Goal: Information Seeking & Learning: Learn about a topic

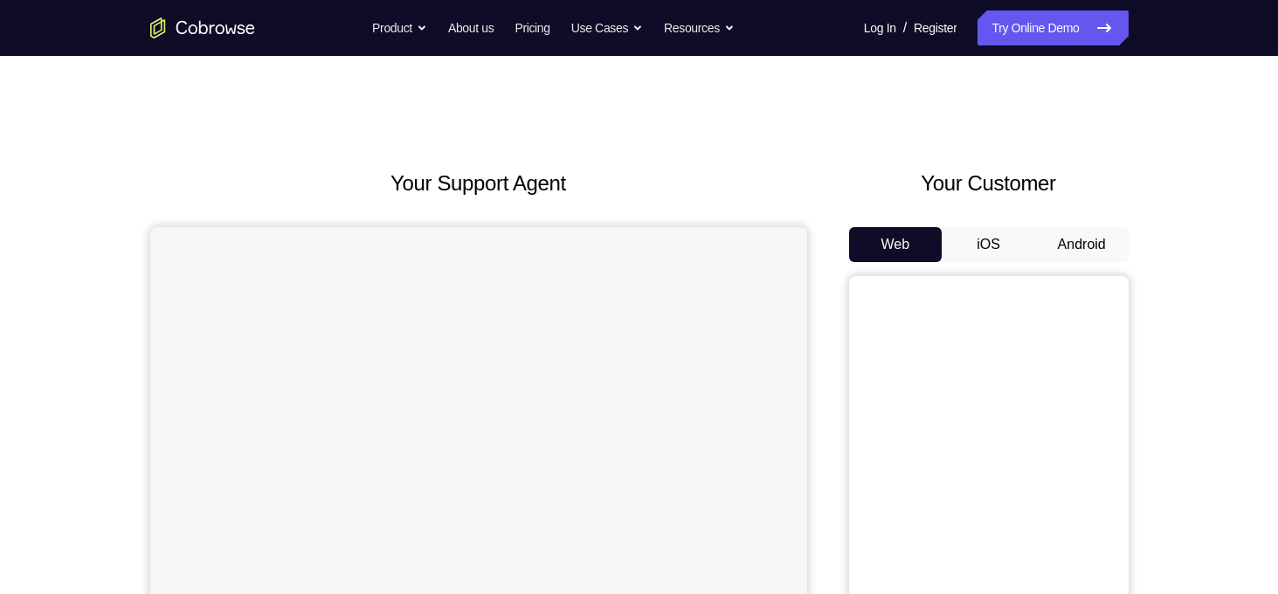
click at [1091, 237] on button "Android" at bounding box center [1081, 244] width 93 height 35
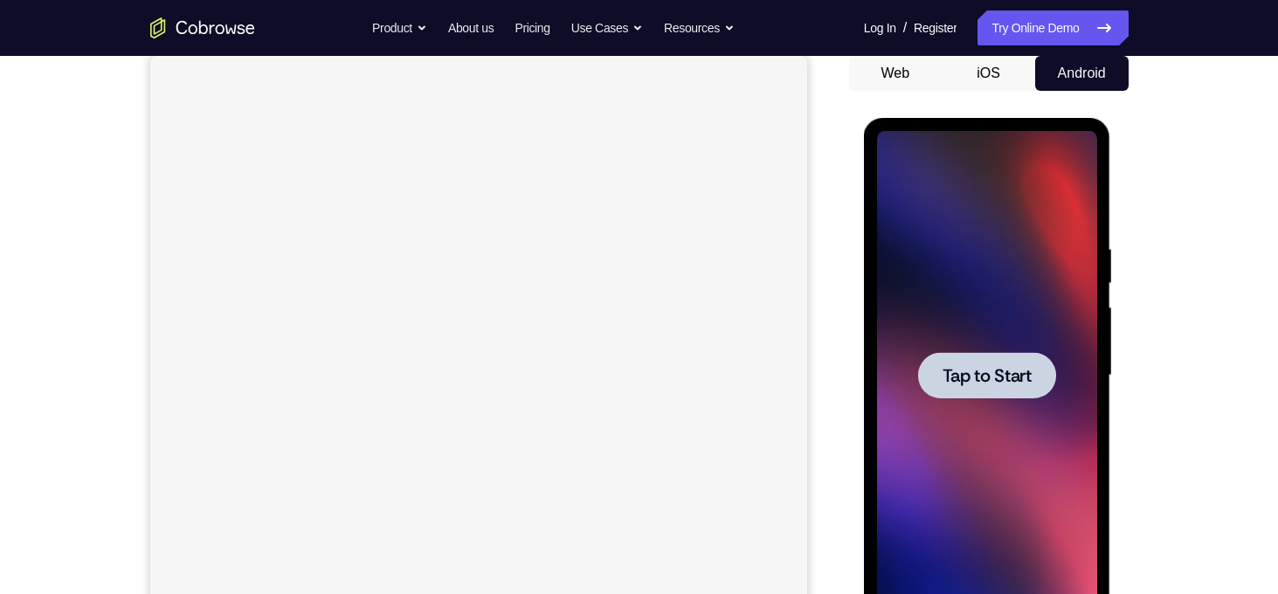
click at [989, 383] on span "Tap to Start" at bounding box center [987, 375] width 89 height 17
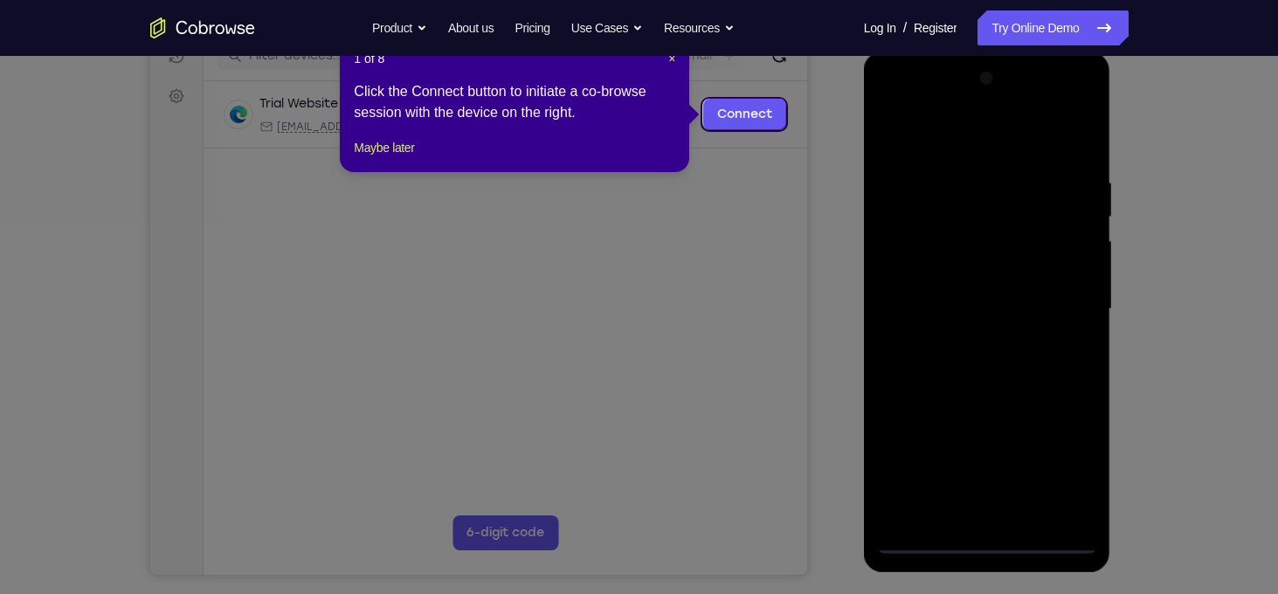
scroll to position [239, 0]
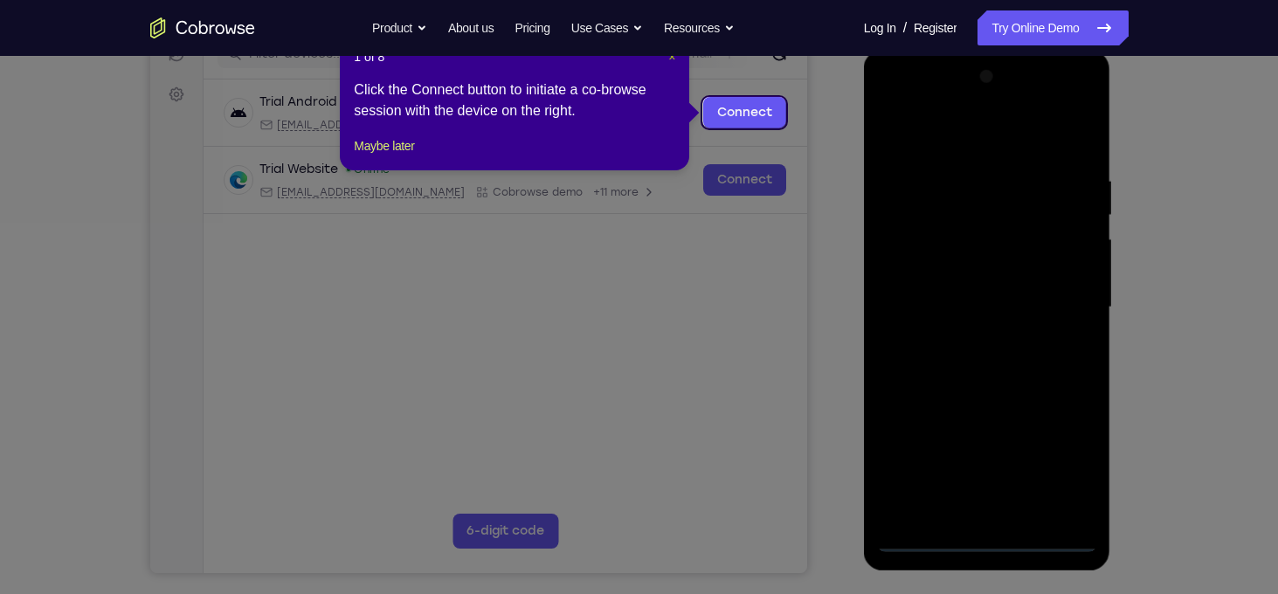
click at [668, 59] on span "×" at bounding box center [671, 57] width 7 height 14
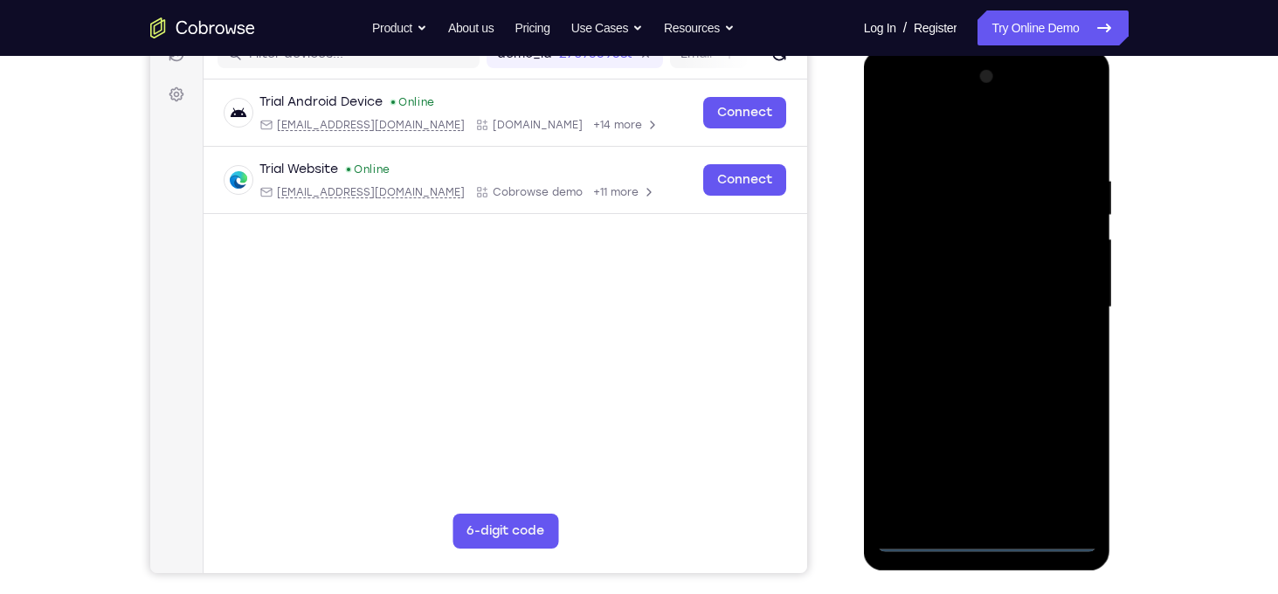
click at [990, 542] on div at bounding box center [987, 307] width 220 height 489
click at [1063, 459] on div at bounding box center [987, 307] width 220 height 489
click at [890, 106] on div at bounding box center [987, 307] width 220 height 489
click at [1058, 307] on div at bounding box center [987, 307] width 220 height 489
click at [966, 340] on div at bounding box center [987, 307] width 220 height 489
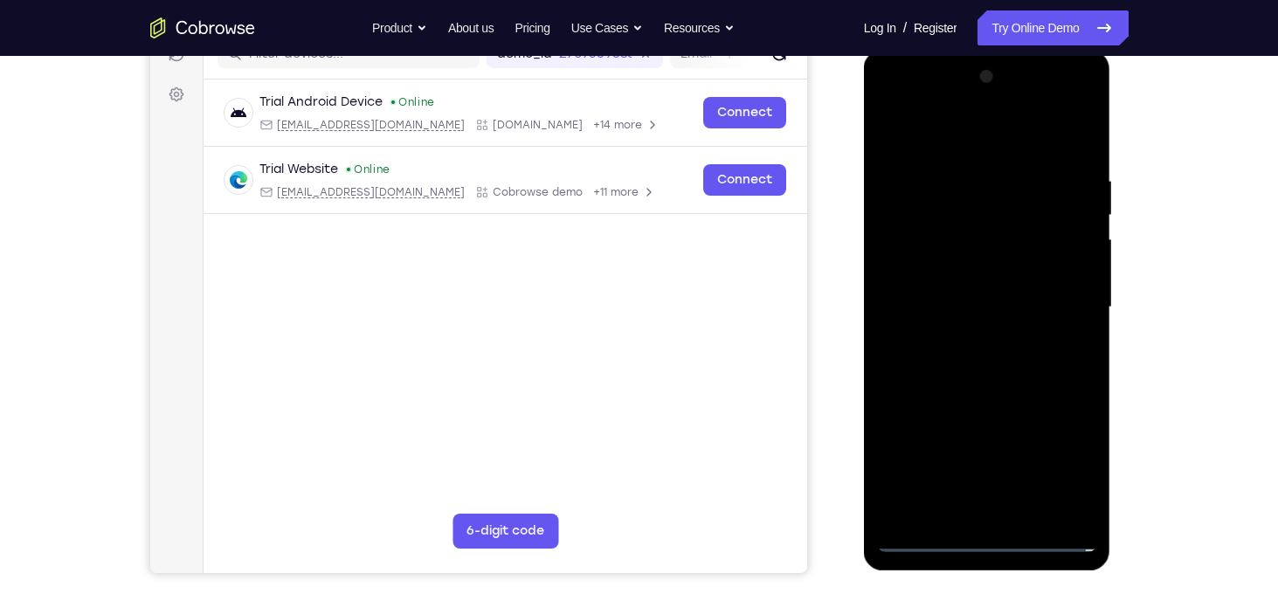
click at [942, 294] on div at bounding box center [987, 307] width 220 height 489
click at [920, 333] on div at bounding box center [987, 307] width 220 height 489
click at [936, 311] on div at bounding box center [987, 307] width 220 height 489
click at [1023, 360] on div at bounding box center [987, 307] width 220 height 489
click at [987, 394] on div at bounding box center [987, 307] width 220 height 489
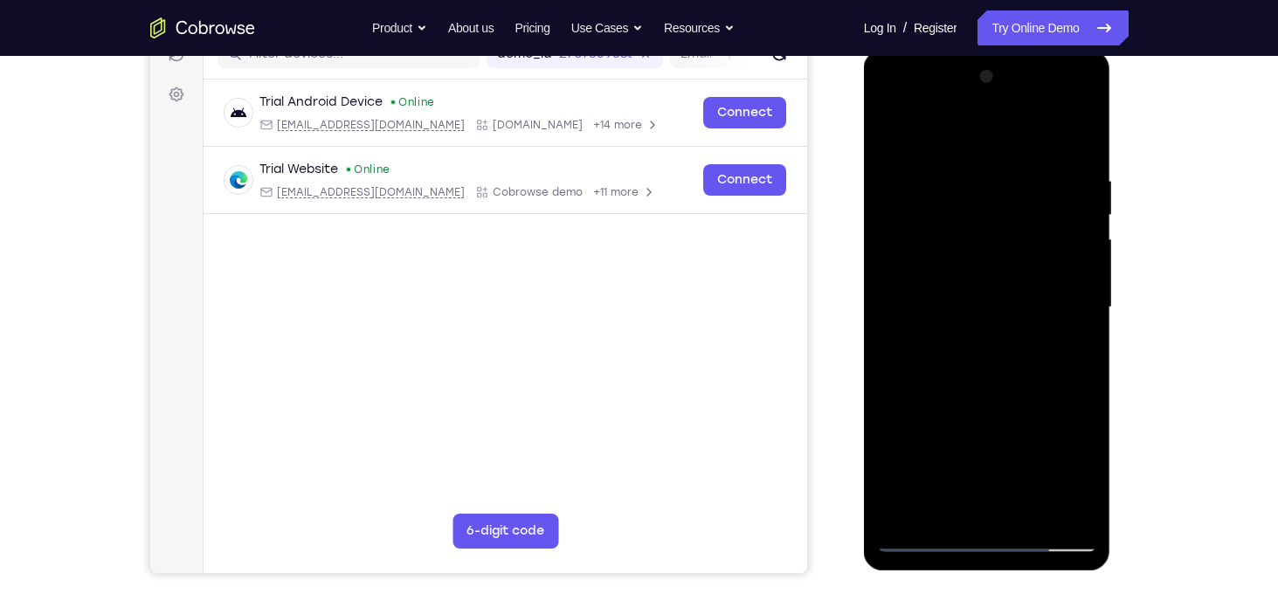
click at [990, 220] on div at bounding box center [987, 307] width 220 height 489
drag, startPoint x: 1000, startPoint y: 149, endPoint x: 994, endPoint y: 29, distance: 119.9
click at [994, 50] on html "Online web based iOS Simulators and Android Emulators. Run iPhone, iPad, Mobile…" at bounding box center [988, 312] width 249 height 524
click at [934, 234] on div at bounding box center [987, 307] width 220 height 489
click at [1076, 508] on div at bounding box center [987, 307] width 220 height 489
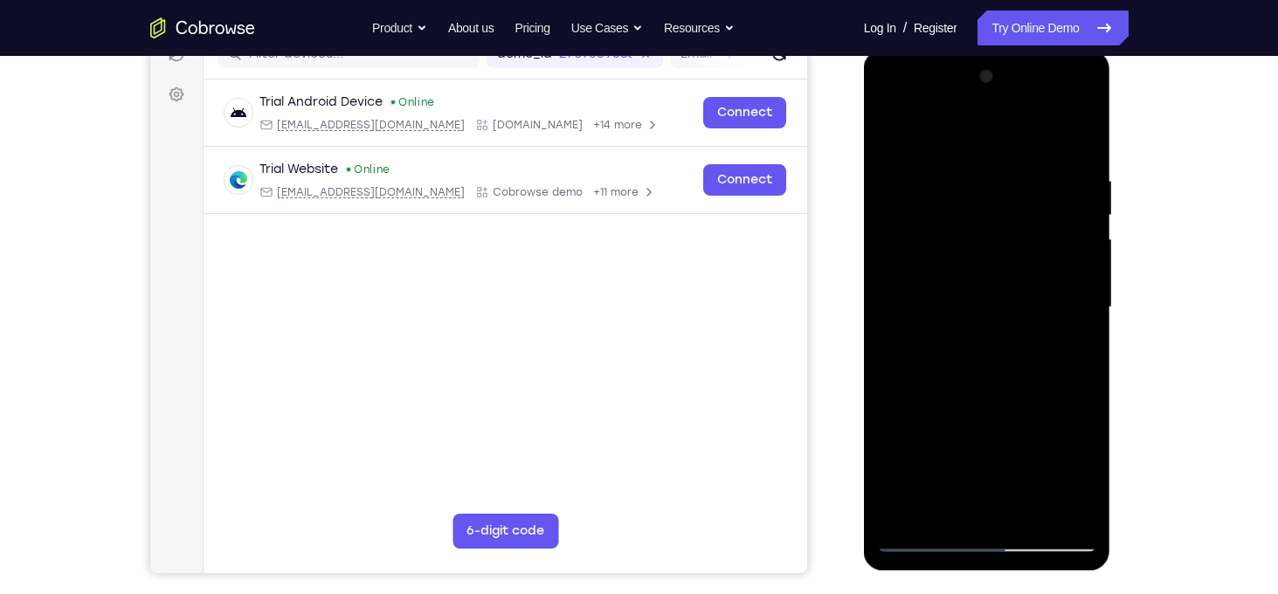
click at [1004, 389] on div at bounding box center [987, 307] width 220 height 489
click at [1084, 514] on div at bounding box center [987, 307] width 220 height 489
click at [959, 173] on div at bounding box center [987, 307] width 220 height 489
click at [1085, 325] on div at bounding box center [987, 307] width 220 height 489
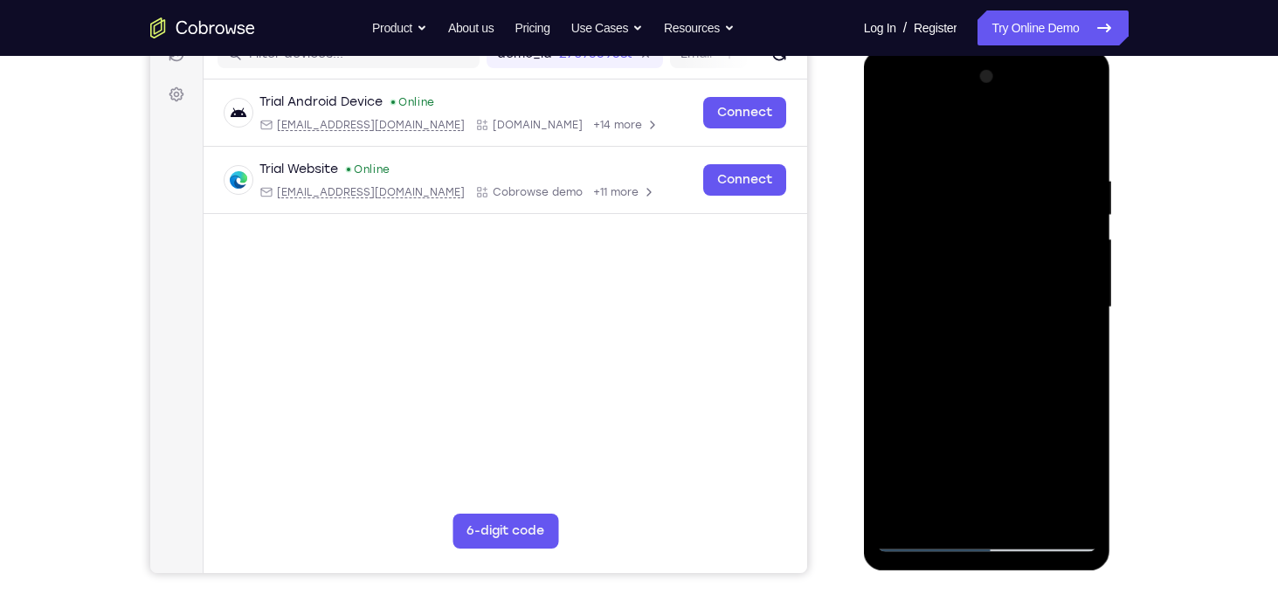
click at [1081, 342] on div at bounding box center [987, 307] width 220 height 489
click at [1078, 330] on div at bounding box center [987, 307] width 220 height 489
click at [1057, 503] on div at bounding box center [987, 307] width 220 height 489
click at [1083, 371] on div at bounding box center [987, 307] width 220 height 489
click at [1083, 350] on div at bounding box center [987, 307] width 220 height 489
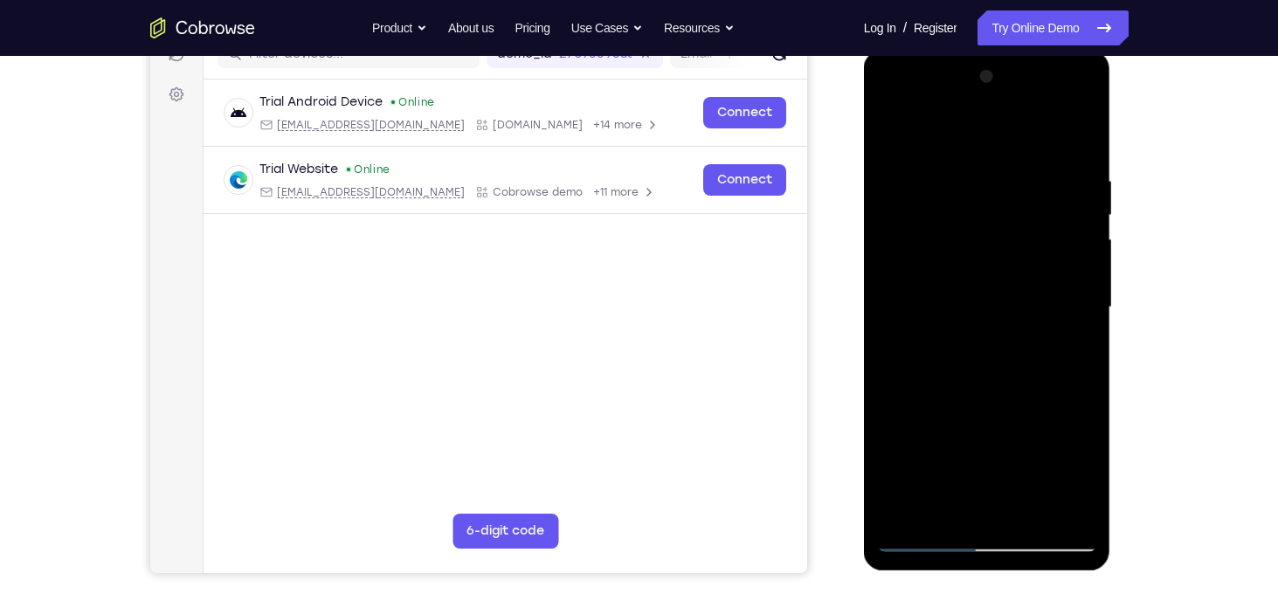
click at [1085, 333] on div at bounding box center [987, 307] width 220 height 489
click at [1079, 329] on div at bounding box center [987, 307] width 220 height 489
click at [1084, 308] on div at bounding box center [987, 307] width 220 height 489
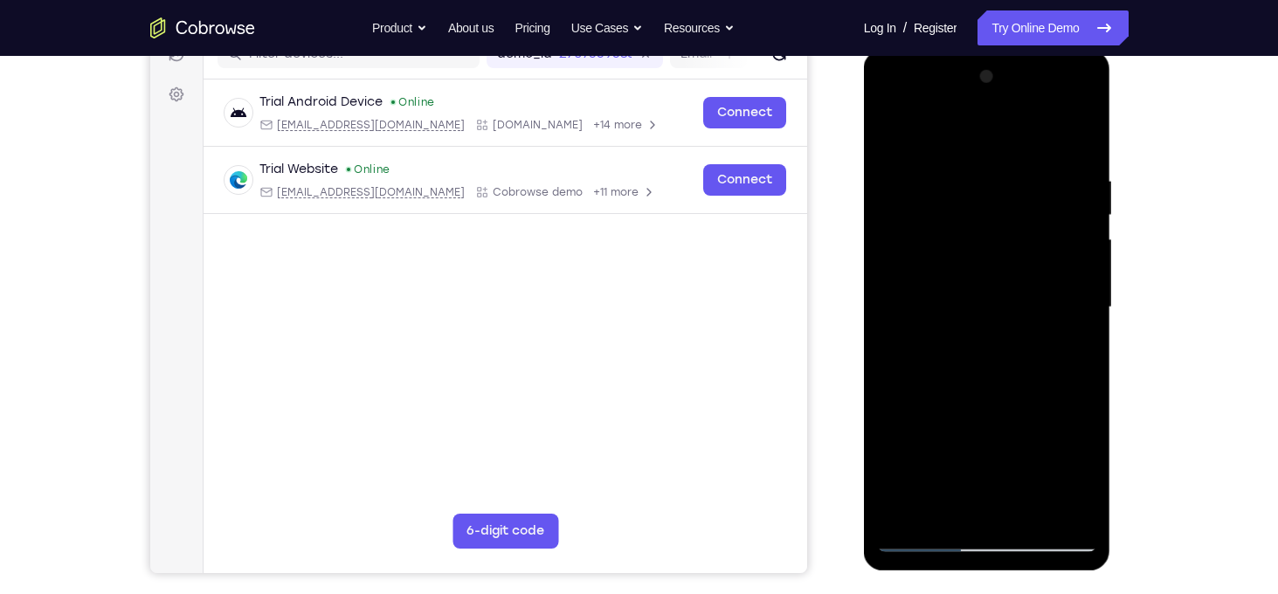
click at [1081, 139] on div at bounding box center [987, 307] width 220 height 489
drag, startPoint x: 993, startPoint y: 413, endPoint x: 1042, endPoint y: 138, distance: 279.4
click at [1042, 138] on div at bounding box center [987, 307] width 220 height 489
drag, startPoint x: 982, startPoint y: 416, endPoint x: 1000, endPoint y: 443, distance: 32.7
click at [1000, 443] on div at bounding box center [987, 307] width 220 height 489
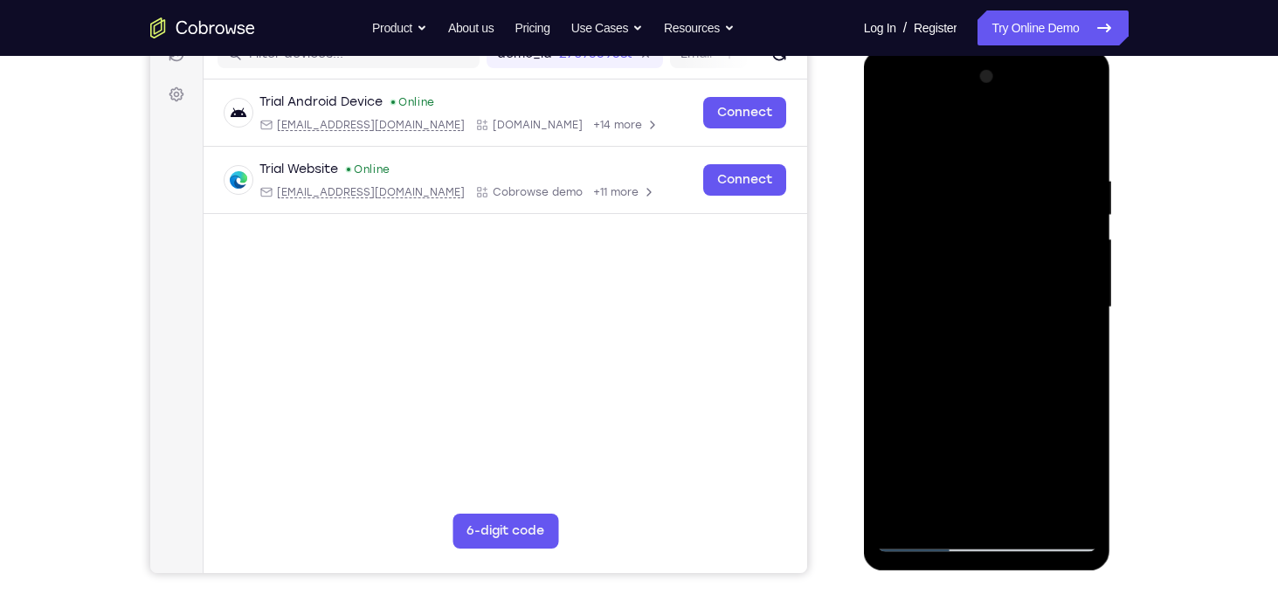
drag, startPoint x: 1000, startPoint y: 443, endPoint x: 1078, endPoint y: 133, distance: 319.8
click at [1078, 133] on div at bounding box center [987, 307] width 220 height 489
drag, startPoint x: 966, startPoint y: 420, endPoint x: 1055, endPoint y: 120, distance: 313.3
click at [1055, 120] on div at bounding box center [987, 307] width 220 height 489
drag, startPoint x: 1000, startPoint y: 390, endPoint x: 1049, endPoint y: 170, distance: 225.6
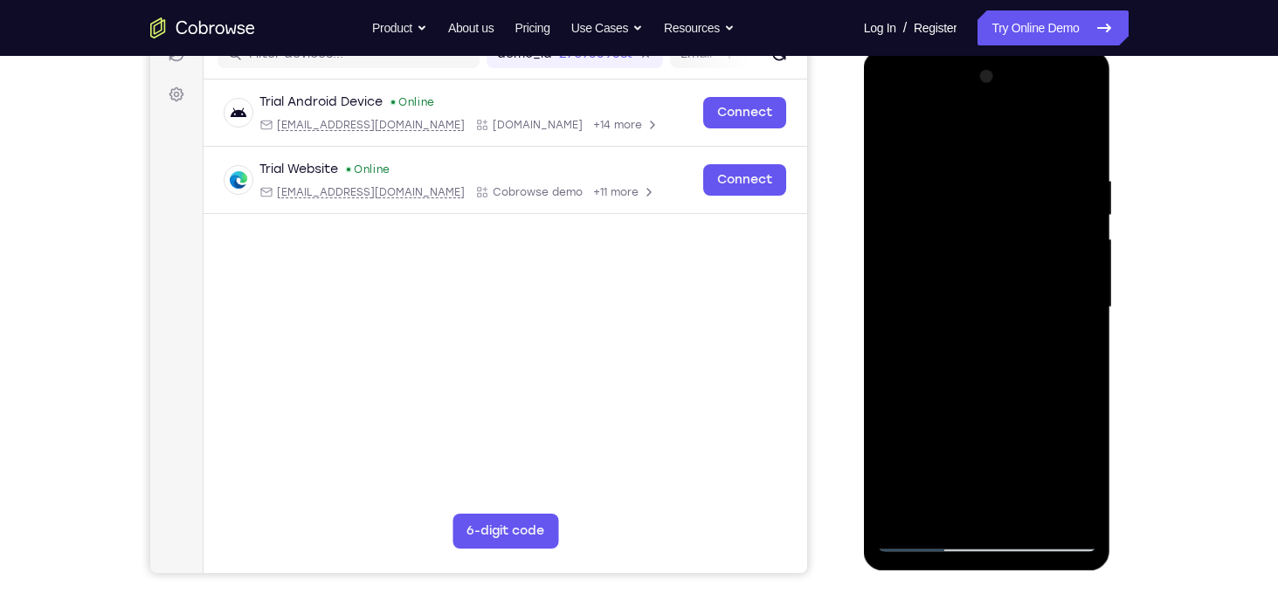
click at [1049, 170] on div at bounding box center [987, 307] width 220 height 489
drag, startPoint x: 1020, startPoint y: 384, endPoint x: 1036, endPoint y: 158, distance: 226.0
click at [1036, 158] on div at bounding box center [987, 307] width 220 height 489
click at [1086, 303] on div at bounding box center [987, 307] width 220 height 489
drag, startPoint x: 1015, startPoint y: 430, endPoint x: 1011, endPoint y: 169, distance: 261.3
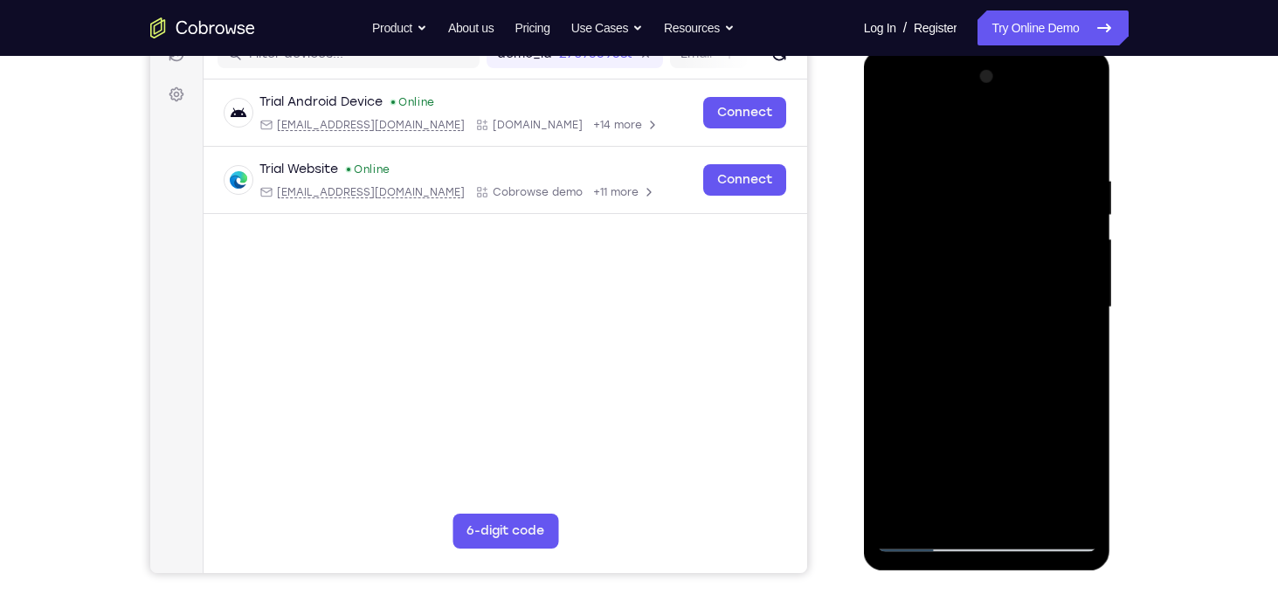
click at [1011, 169] on div at bounding box center [987, 307] width 220 height 489
drag, startPoint x: 958, startPoint y: 410, endPoint x: 1021, endPoint y: 176, distance: 242.5
click at [1021, 176] on div at bounding box center [987, 307] width 220 height 489
drag, startPoint x: 1028, startPoint y: 401, endPoint x: 1037, endPoint y: 196, distance: 205.5
click at [1037, 196] on div at bounding box center [987, 307] width 220 height 489
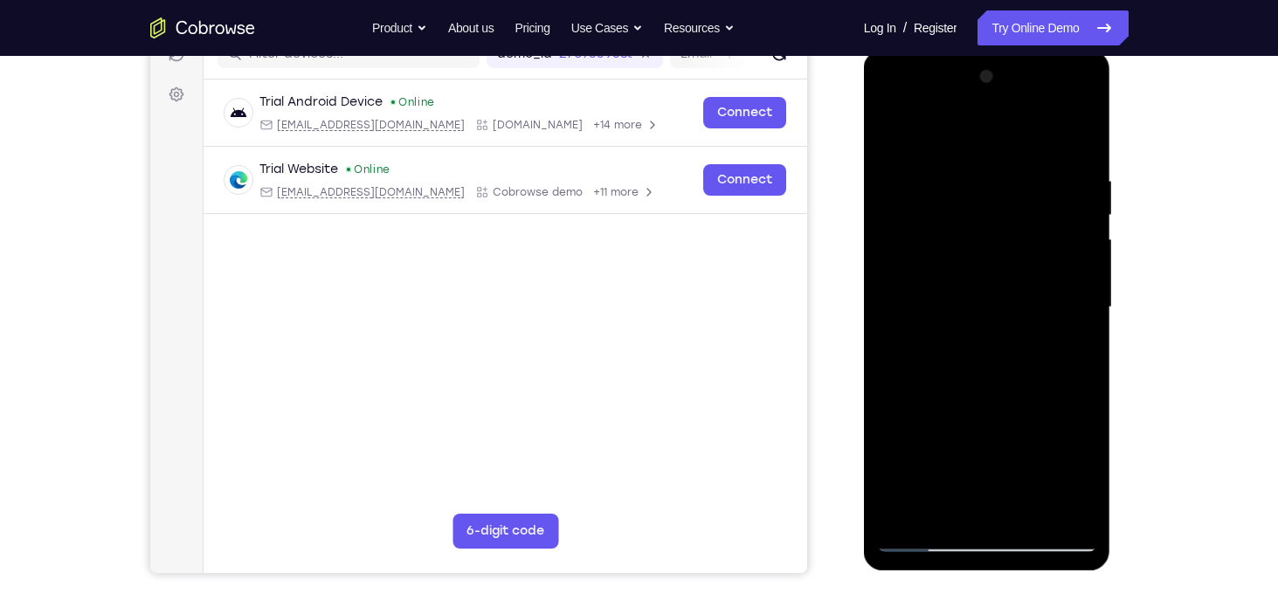
drag, startPoint x: 1016, startPoint y: 191, endPoint x: 969, endPoint y: 595, distance: 406.4
click at [969, 574] on html "Online web based iOS Simulators and Android Emulators. Run iPhone, iPad, Mobile…" at bounding box center [988, 312] width 249 height 524
click at [1081, 128] on div at bounding box center [987, 307] width 220 height 489
click at [912, 509] on div at bounding box center [987, 307] width 220 height 489
click at [967, 179] on div at bounding box center [987, 307] width 220 height 489
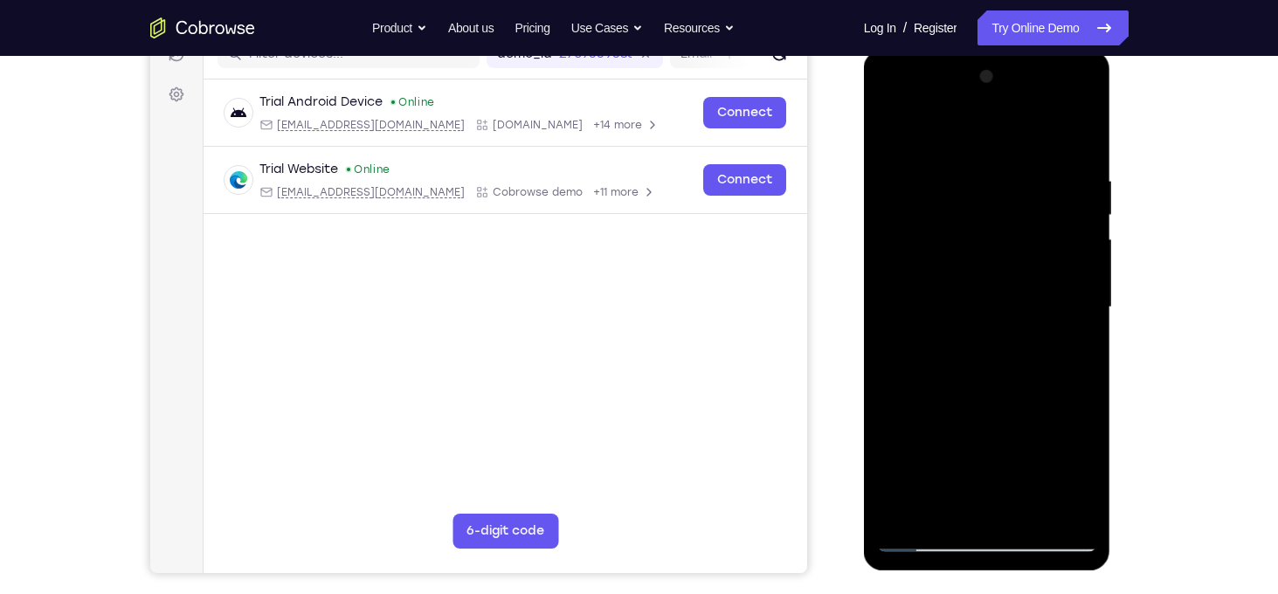
click at [1074, 135] on div at bounding box center [987, 307] width 220 height 489
click at [1084, 385] on div at bounding box center [987, 307] width 220 height 489
drag, startPoint x: 1012, startPoint y: 377, endPoint x: 1017, endPoint y: 221, distance: 156.5
click at [1017, 221] on div at bounding box center [987, 307] width 220 height 489
click at [1087, 239] on div at bounding box center [987, 307] width 220 height 489
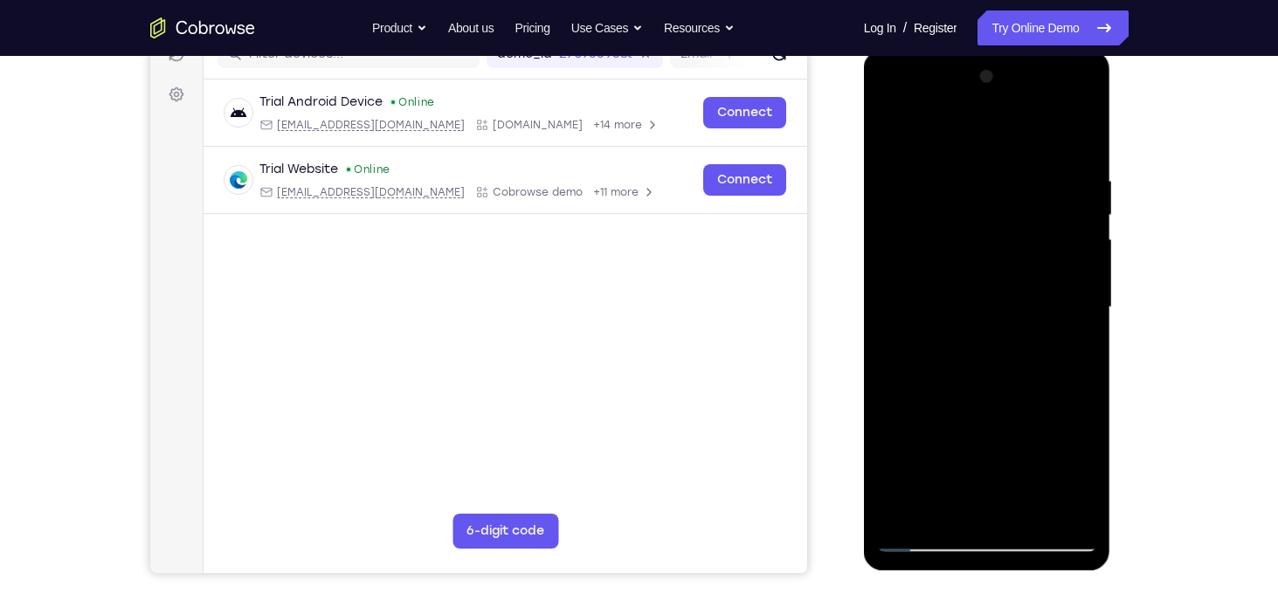
click at [1087, 239] on div at bounding box center [987, 307] width 220 height 489
click at [1086, 235] on div at bounding box center [987, 307] width 220 height 489
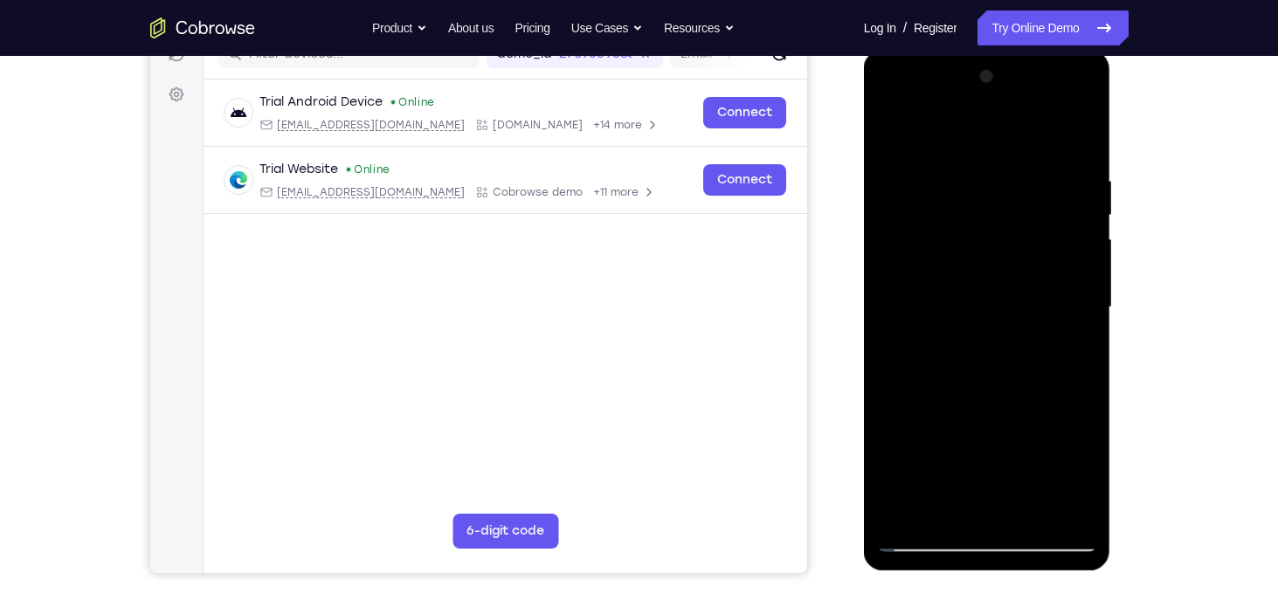
drag, startPoint x: 990, startPoint y: 238, endPoint x: 987, endPoint y: 309, distance: 71.7
click at [987, 309] on div at bounding box center [987, 307] width 220 height 489
click at [1083, 303] on div at bounding box center [987, 307] width 220 height 489
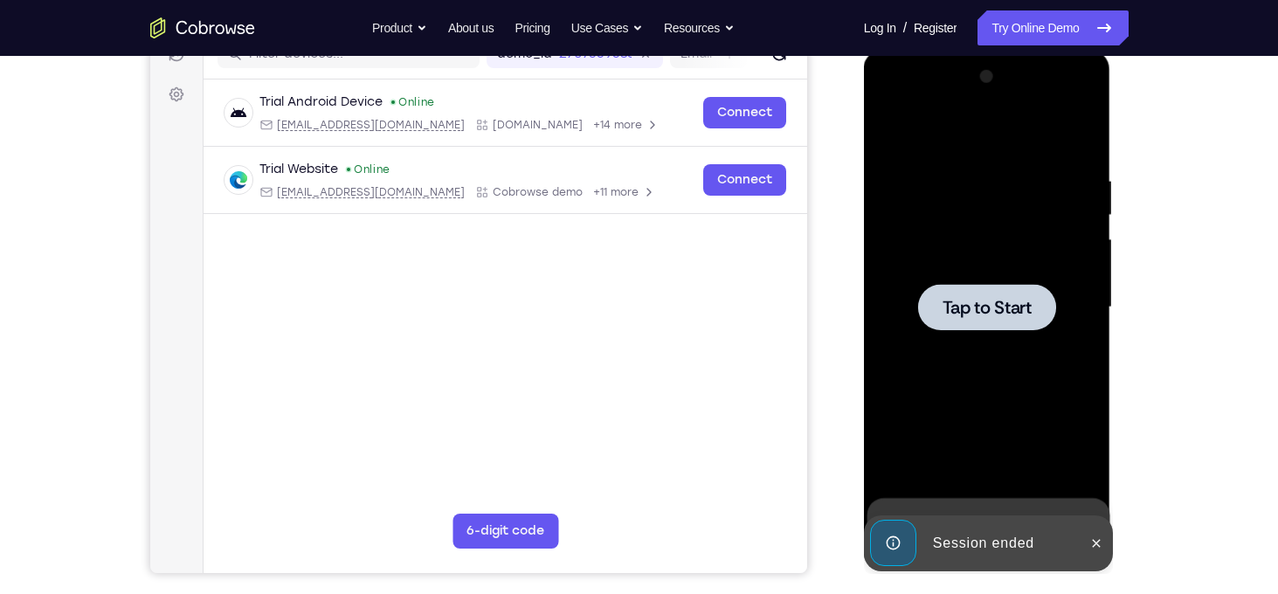
click at [1013, 308] on span "Tap to Start" at bounding box center [987, 307] width 89 height 17
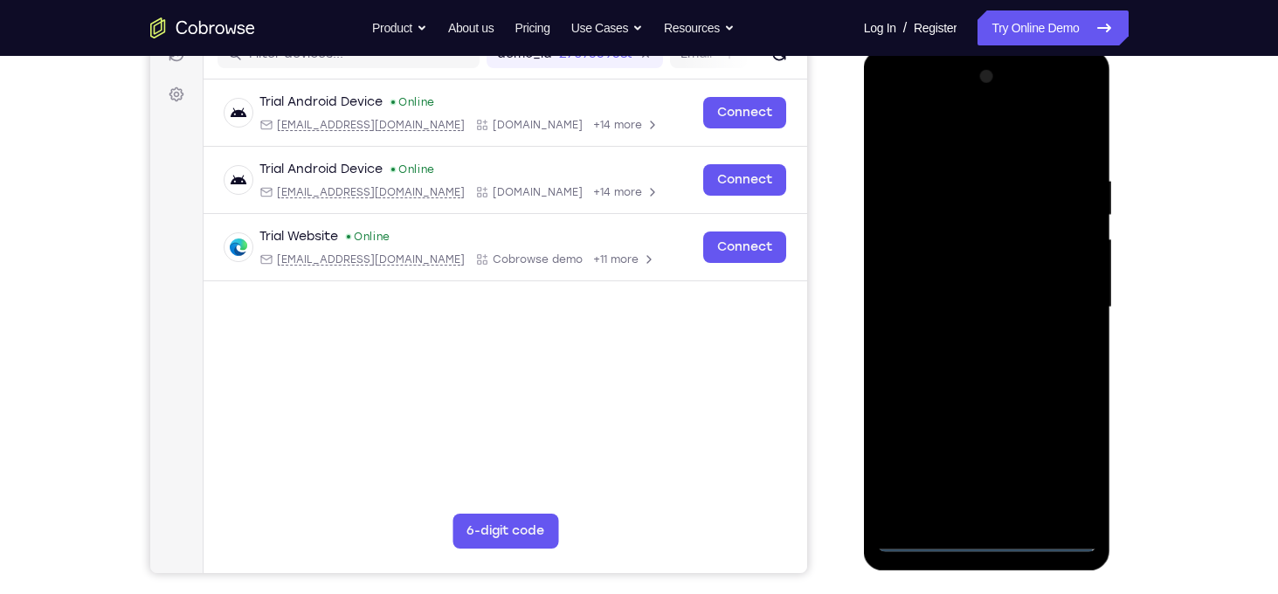
click at [993, 540] on div at bounding box center [987, 307] width 220 height 489
click at [1070, 467] on div at bounding box center [987, 307] width 220 height 489
click at [895, 106] on div at bounding box center [987, 307] width 220 height 489
click at [1071, 308] on div at bounding box center [987, 307] width 220 height 489
click at [971, 341] on div at bounding box center [987, 307] width 220 height 489
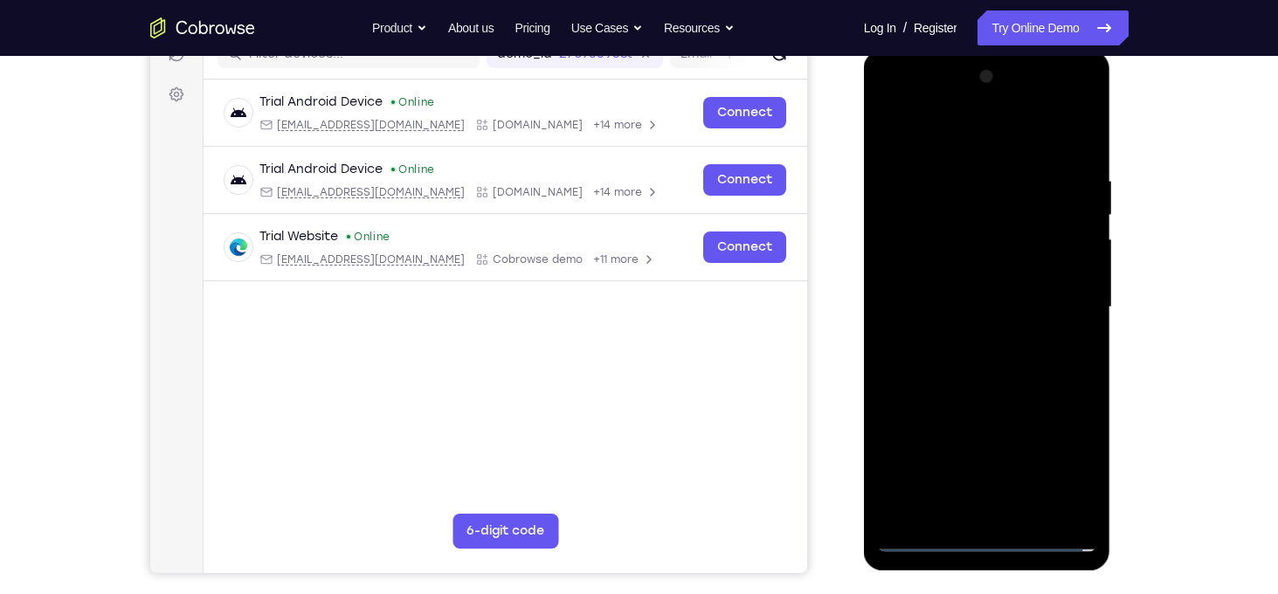
click at [945, 288] on div at bounding box center [987, 307] width 220 height 489
click at [945, 274] on div at bounding box center [987, 307] width 220 height 489
click at [993, 306] on div at bounding box center [987, 307] width 220 height 489
click at [984, 357] on div at bounding box center [987, 307] width 220 height 489
click at [976, 334] on div at bounding box center [987, 307] width 220 height 489
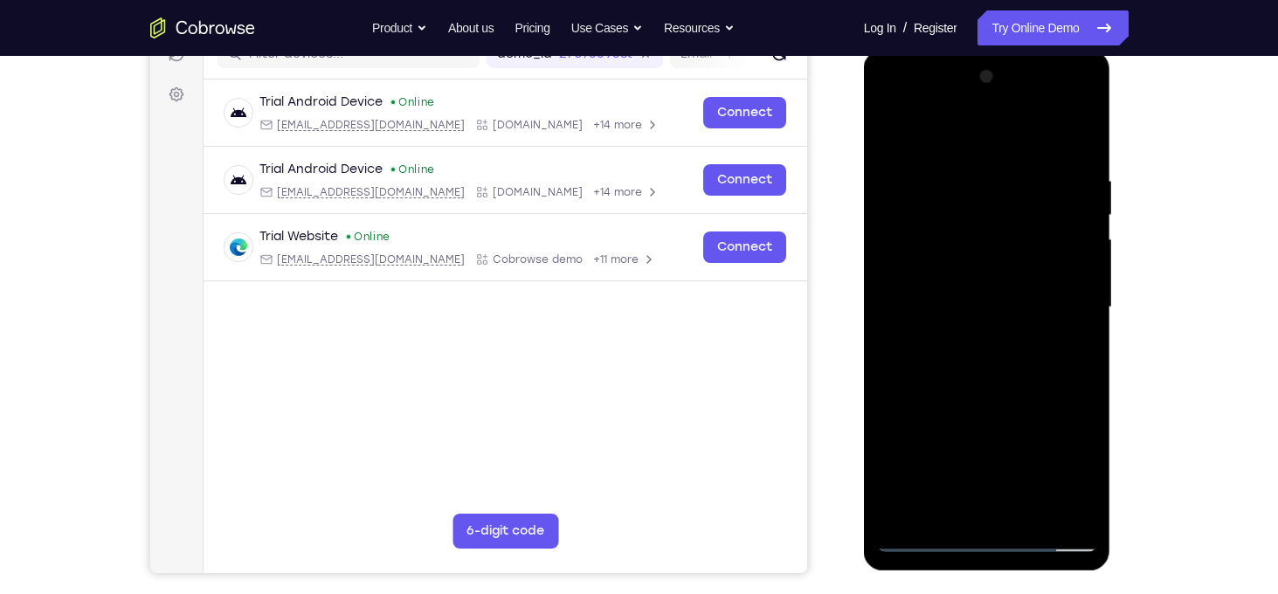
click at [1070, 273] on div at bounding box center [987, 307] width 220 height 489
click at [1004, 306] on div at bounding box center [987, 307] width 220 height 489
click at [983, 357] on div at bounding box center [987, 307] width 220 height 489
click at [993, 391] on div at bounding box center [987, 307] width 220 height 489
click at [969, 223] on div at bounding box center [987, 307] width 220 height 489
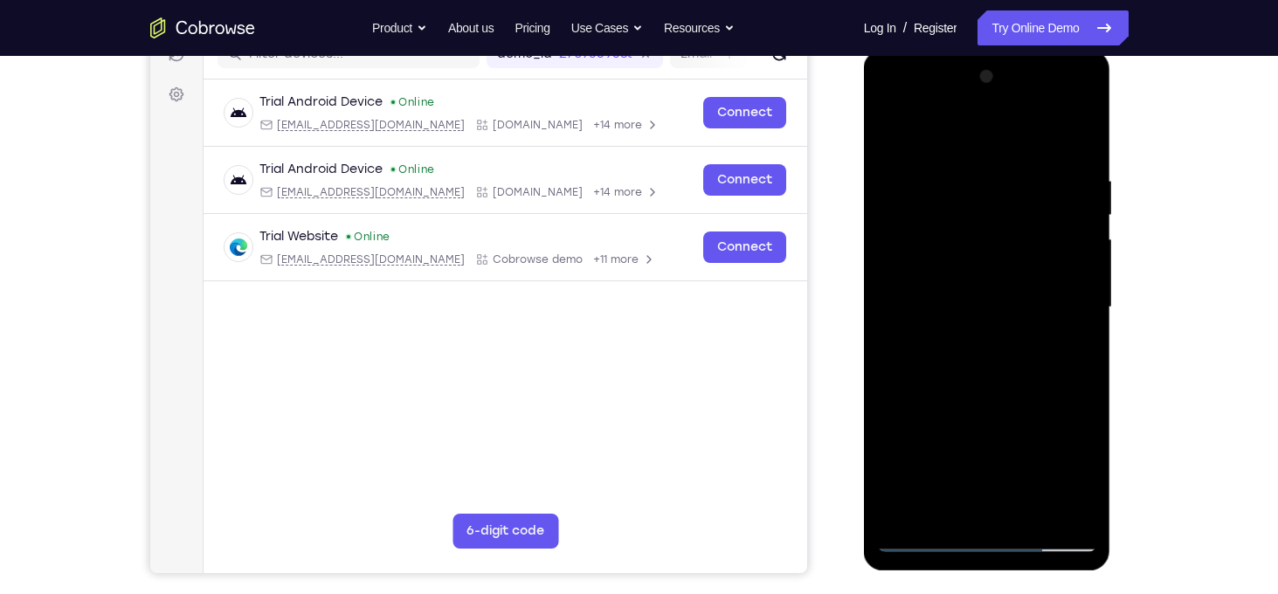
click at [990, 257] on div at bounding box center [987, 307] width 220 height 489
click at [955, 239] on div at bounding box center [987, 307] width 220 height 489
click at [949, 271] on div at bounding box center [987, 307] width 220 height 489
click at [998, 389] on div at bounding box center [987, 307] width 220 height 489
click at [961, 168] on div at bounding box center [987, 307] width 220 height 489
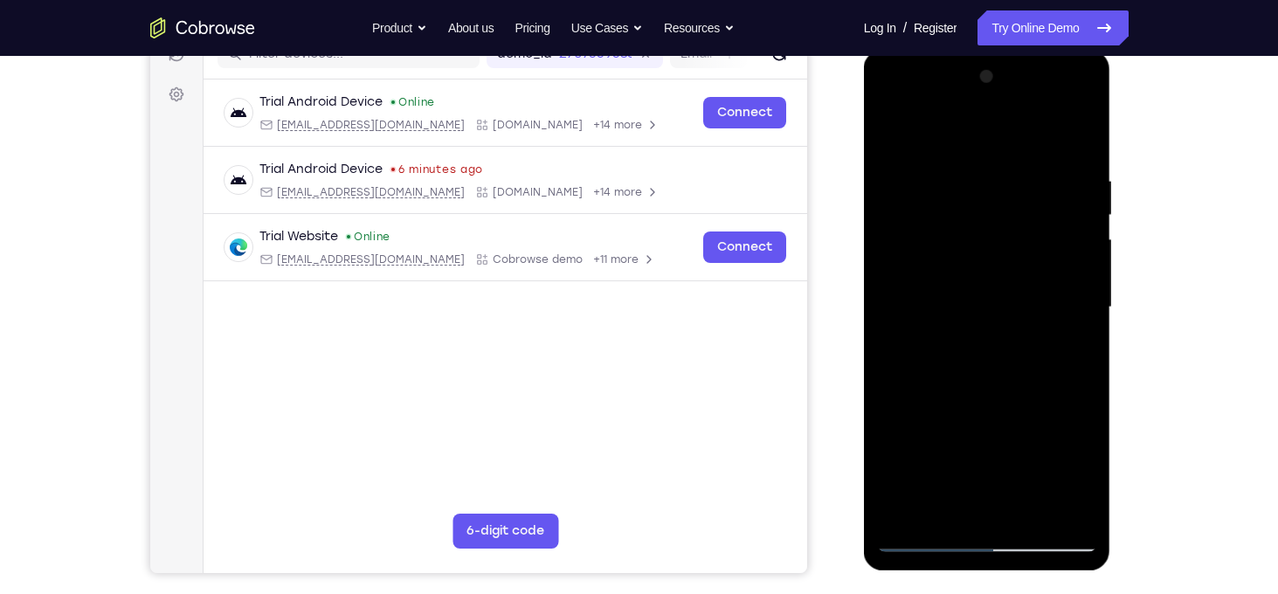
click at [1084, 512] on div at bounding box center [987, 307] width 220 height 489
drag, startPoint x: 1081, startPoint y: 355, endPoint x: 837, endPoint y: 364, distance: 244.0
click at [864, 364] on html "Online web based iOS Simulators and Android Emulators. Run iPhone, iPad, Mobile…" at bounding box center [988, 312] width 249 height 524
click at [1083, 315] on div at bounding box center [987, 307] width 220 height 489
drag, startPoint x: 1083, startPoint y: 315, endPoint x: 822, endPoint y: 328, distance: 261.5
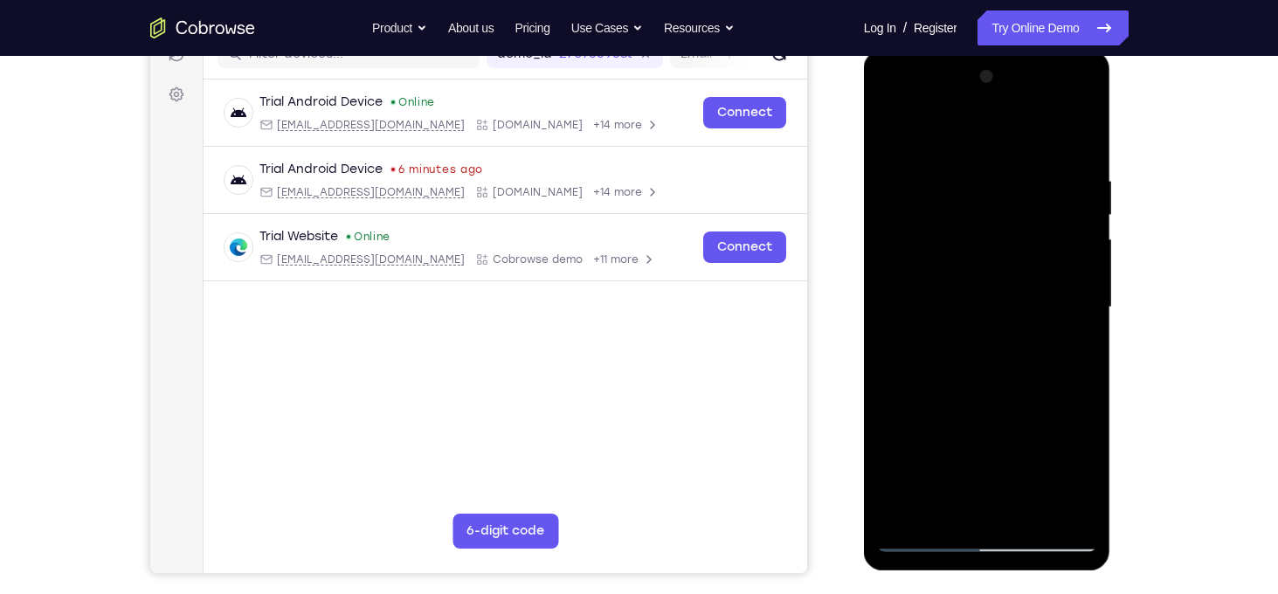
click at [864, 328] on html "Online web based iOS Simulators and Android Emulators. Run iPhone, iPad, Mobile…" at bounding box center [988, 312] width 249 height 524
drag, startPoint x: 1076, startPoint y: 336, endPoint x: 775, endPoint y: 350, distance: 300.9
click at [864, 350] on html "Online web based iOS Simulators and Android Emulators. Run iPhone, iPad, Mobile…" at bounding box center [988, 312] width 249 height 524
drag, startPoint x: 1083, startPoint y: 363, endPoint x: 759, endPoint y: 361, distance: 323.3
click at [864, 361] on html "Online web based iOS Simulators and Android Emulators. Run iPhone, iPad, Mobile…" at bounding box center [988, 312] width 249 height 524
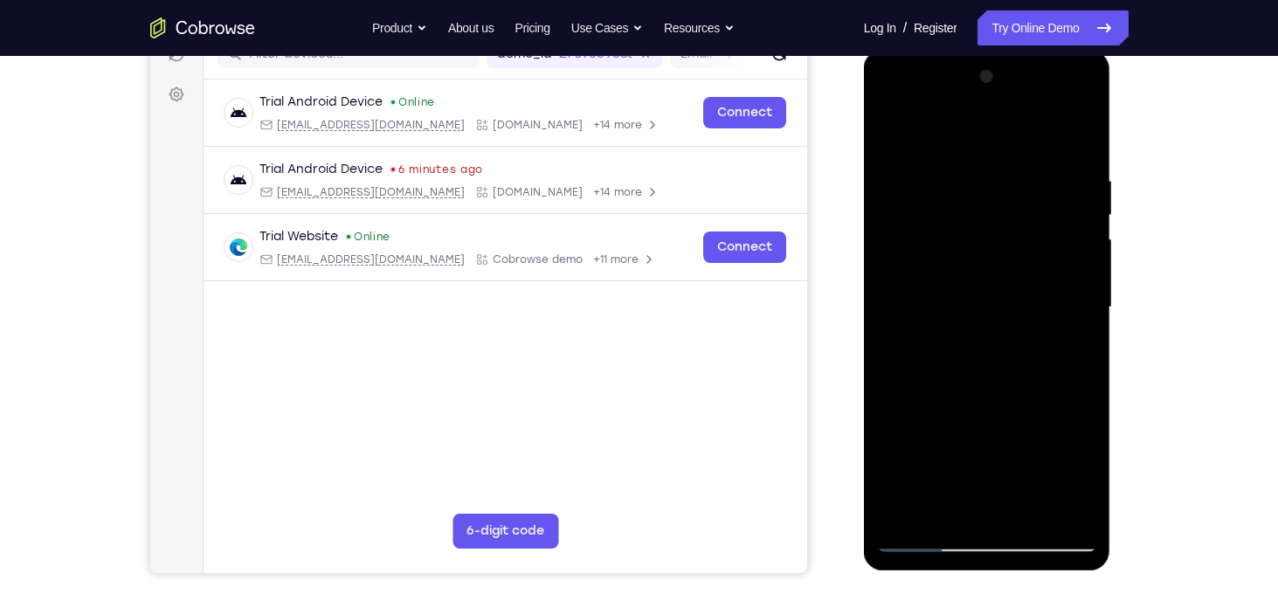
click at [1086, 315] on div at bounding box center [987, 307] width 220 height 489
drag, startPoint x: 1084, startPoint y: 326, endPoint x: 892, endPoint y: 326, distance: 192.2
click at [892, 326] on div at bounding box center [987, 307] width 220 height 489
drag, startPoint x: 1083, startPoint y: 328, endPoint x: 1697, endPoint y: 390, distance: 617.4
click at [864, 340] on html "Online web based iOS Simulators and Android Emulators. Run iPhone, iPad, Mobile…" at bounding box center [988, 312] width 249 height 524
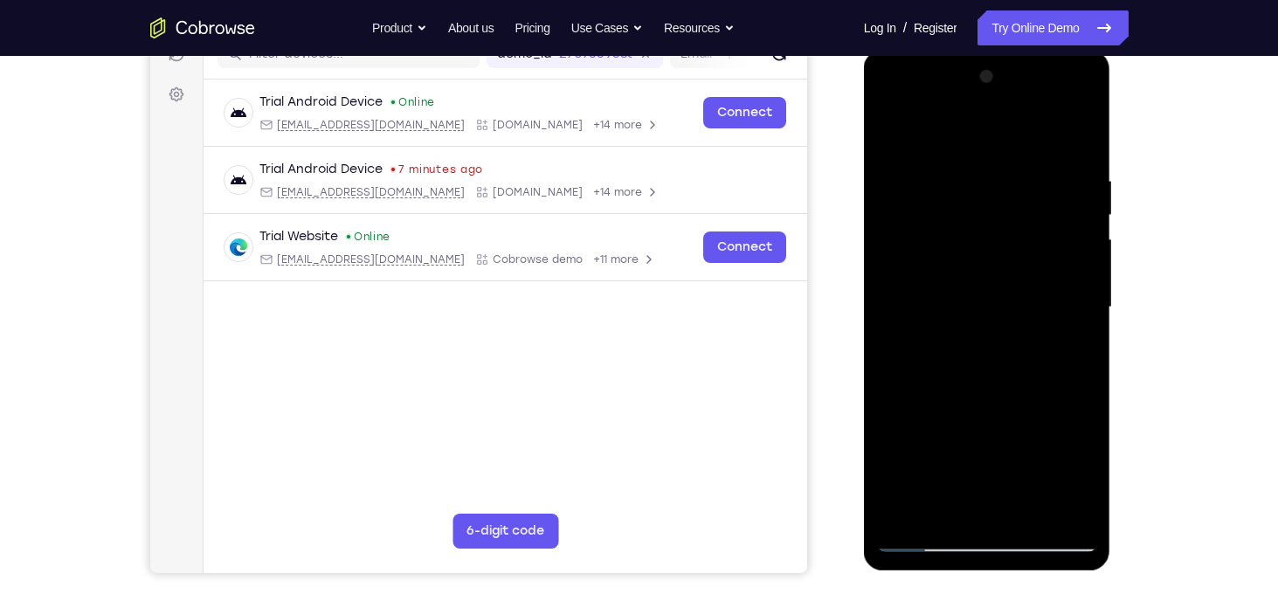
drag, startPoint x: 1085, startPoint y: 322, endPoint x: 812, endPoint y: 369, distance: 277.5
click at [864, 369] on html "Online web based iOS Simulators and Android Emulators. Run iPhone, iPad, Mobile…" at bounding box center [988, 312] width 249 height 524
click at [1086, 293] on div at bounding box center [987, 307] width 220 height 489
click at [1081, 286] on div at bounding box center [987, 307] width 220 height 489
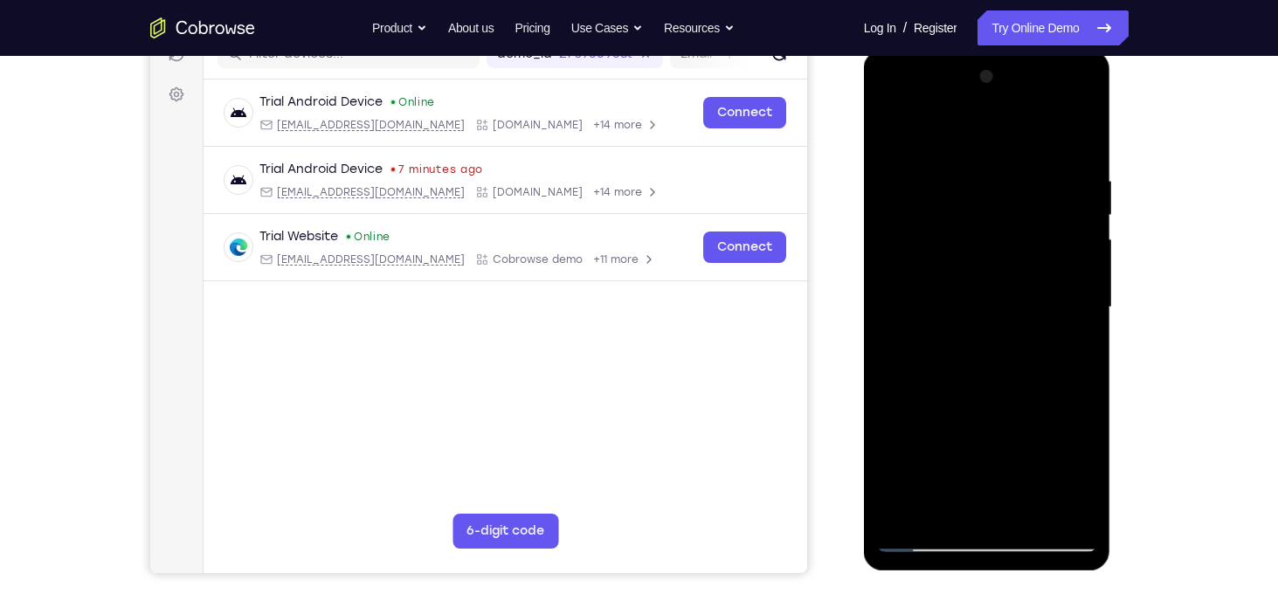
click at [1077, 137] on div at bounding box center [987, 307] width 220 height 489
drag, startPoint x: 988, startPoint y: 405, endPoint x: 1030, endPoint y: 140, distance: 268.9
click at [1030, 140] on div at bounding box center [987, 307] width 220 height 489
drag, startPoint x: 1009, startPoint y: 340, endPoint x: 1044, endPoint y: 142, distance: 201.4
click at [1044, 142] on div at bounding box center [987, 307] width 220 height 489
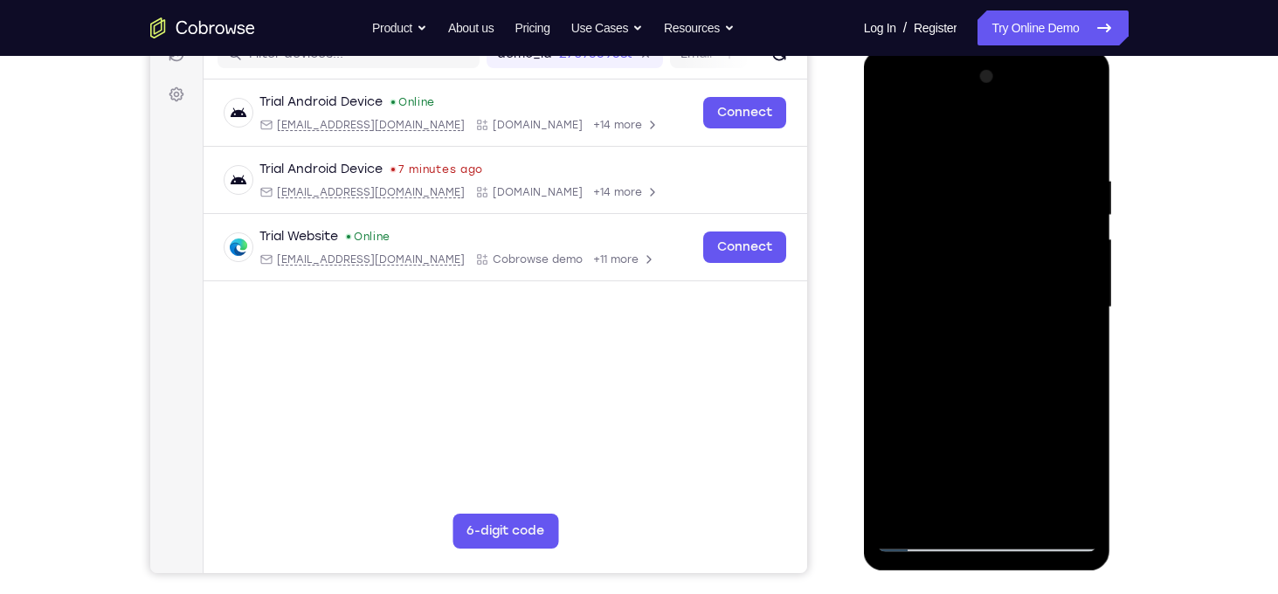
drag, startPoint x: 998, startPoint y: 393, endPoint x: 1035, endPoint y: 169, distance: 227.5
click at [1035, 169] on div at bounding box center [987, 307] width 220 height 489
click at [896, 264] on div at bounding box center [987, 307] width 220 height 489
drag, startPoint x: 1014, startPoint y: 346, endPoint x: 1022, endPoint y: 144, distance: 202.0
click at [1022, 144] on div at bounding box center [987, 307] width 220 height 489
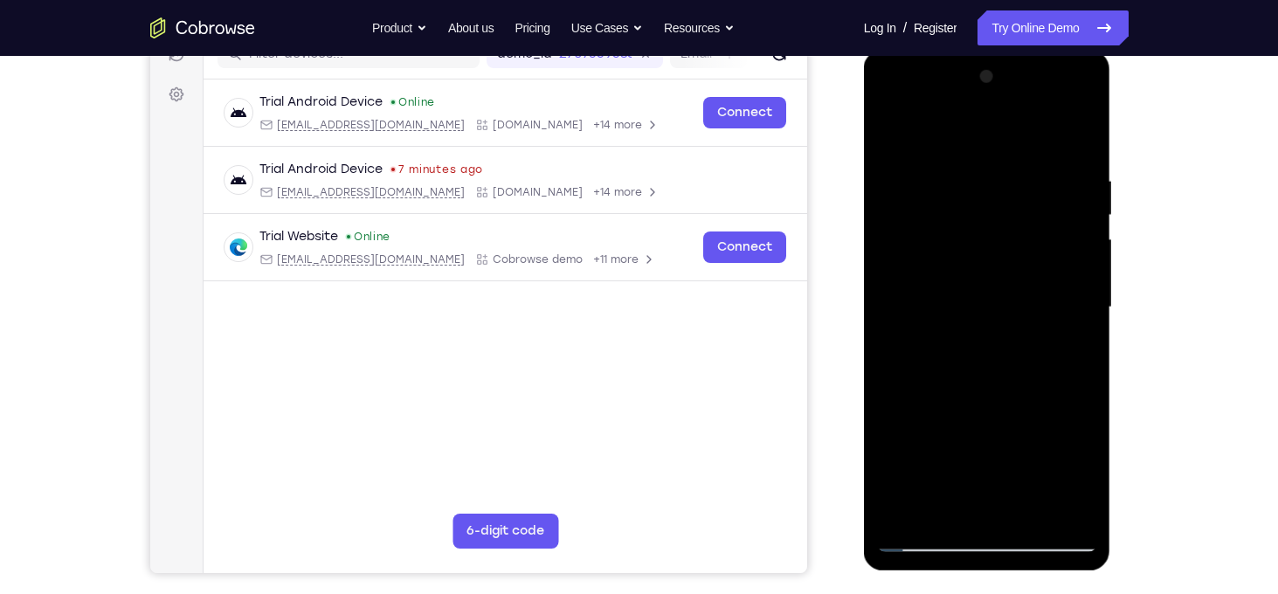
drag, startPoint x: 1004, startPoint y: 409, endPoint x: 1033, endPoint y: 166, distance: 244.6
click at [1033, 166] on div at bounding box center [987, 307] width 220 height 489
drag, startPoint x: 974, startPoint y: 419, endPoint x: 1018, endPoint y: 193, distance: 229.6
click at [1018, 193] on div at bounding box center [987, 307] width 220 height 489
click at [887, 367] on div at bounding box center [987, 307] width 220 height 489
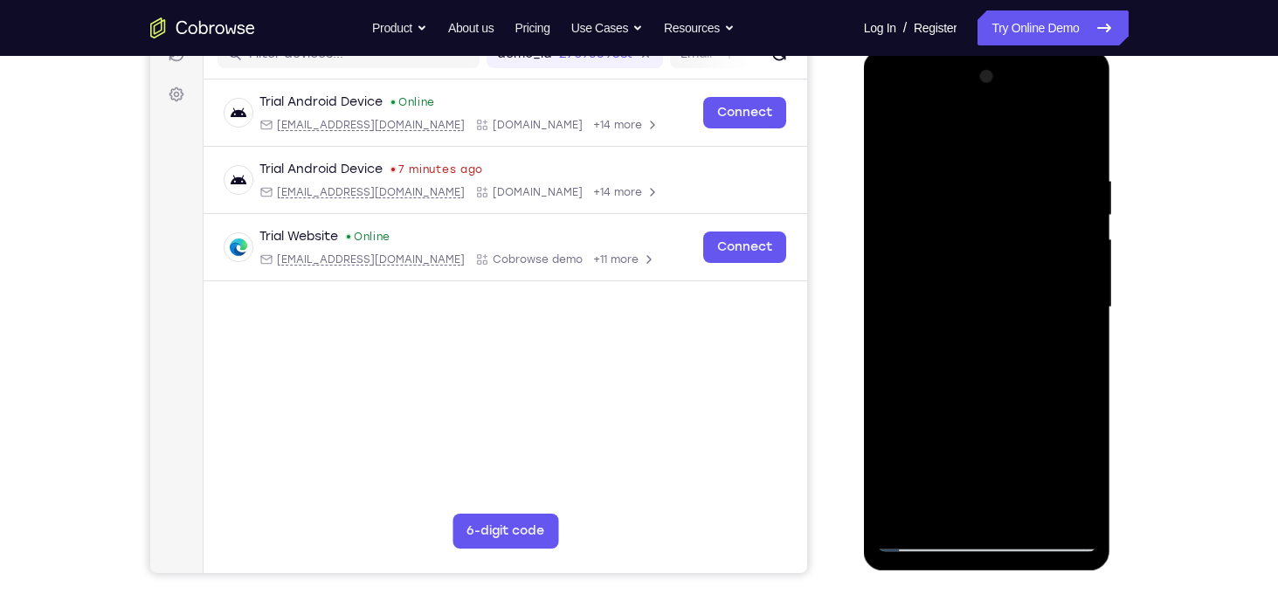
drag, startPoint x: 1035, startPoint y: 402, endPoint x: 1036, endPoint y: 155, distance: 247.3
click at [1036, 155] on div at bounding box center [987, 307] width 220 height 489
drag, startPoint x: 988, startPoint y: 450, endPoint x: 1052, endPoint y: 105, distance: 351.0
click at [1052, 105] on div at bounding box center [987, 307] width 220 height 489
drag, startPoint x: 992, startPoint y: 419, endPoint x: 1019, endPoint y: 246, distance: 175.1
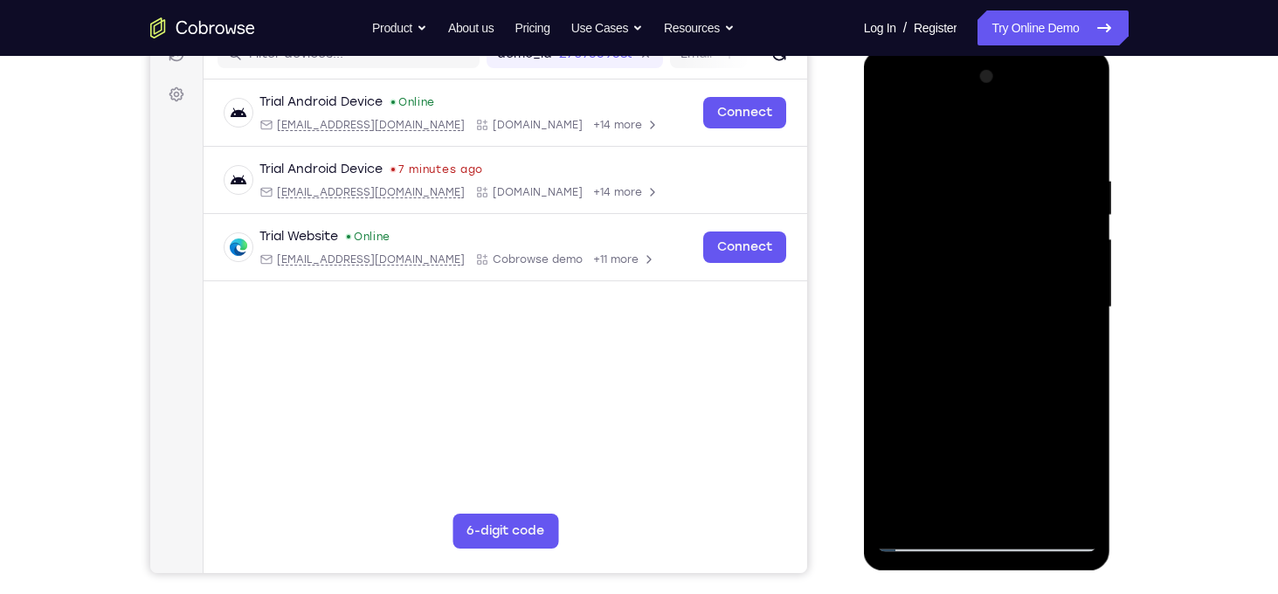
click at [1019, 246] on div at bounding box center [987, 307] width 220 height 489
click at [890, 365] on div at bounding box center [987, 307] width 220 height 489
drag, startPoint x: 1003, startPoint y: 367, endPoint x: 1029, endPoint y: 140, distance: 228.7
click at [1029, 140] on div at bounding box center [987, 307] width 220 height 489
drag, startPoint x: 993, startPoint y: 381, endPoint x: 1026, endPoint y: 135, distance: 247.8
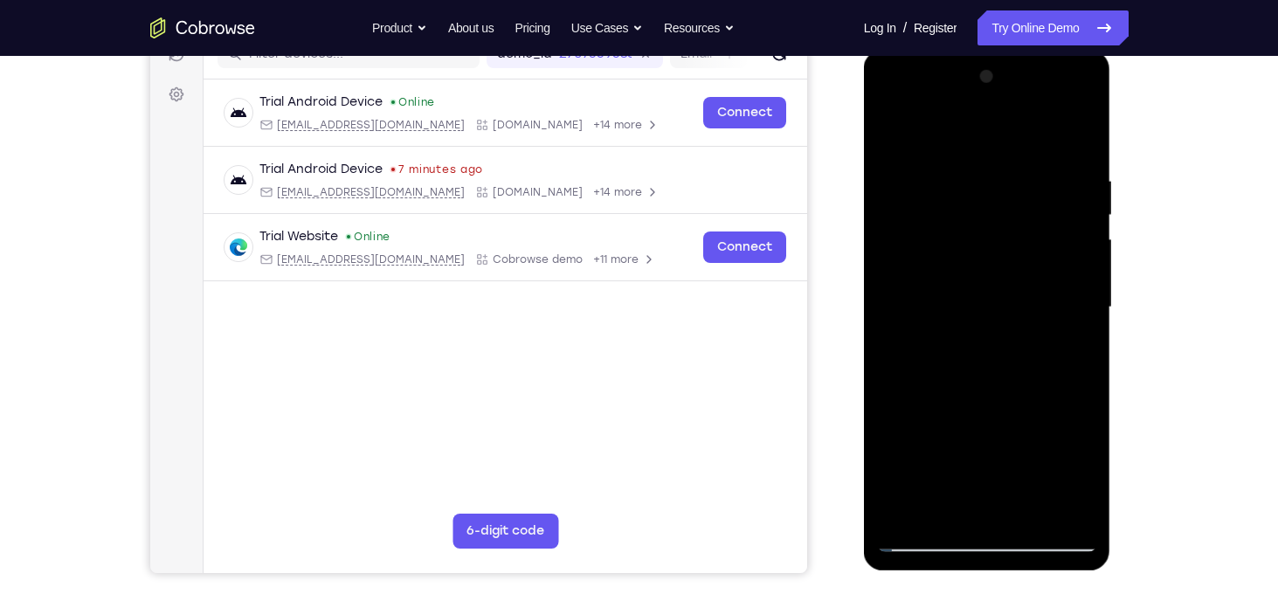
click at [1026, 135] on div at bounding box center [987, 307] width 220 height 489
drag, startPoint x: 993, startPoint y: 362, endPoint x: 1042, endPoint y: 108, distance: 258.2
click at [1042, 108] on div at bounding box center [987, 307] width 220 height 489
drag, startPoint x: 998, startPoint y: 432, endPoint x: 1055, endPoint y: 105, distance: 331.7
click at [1055, 105] on div at bounding box center [987, 307] width 220 height 489
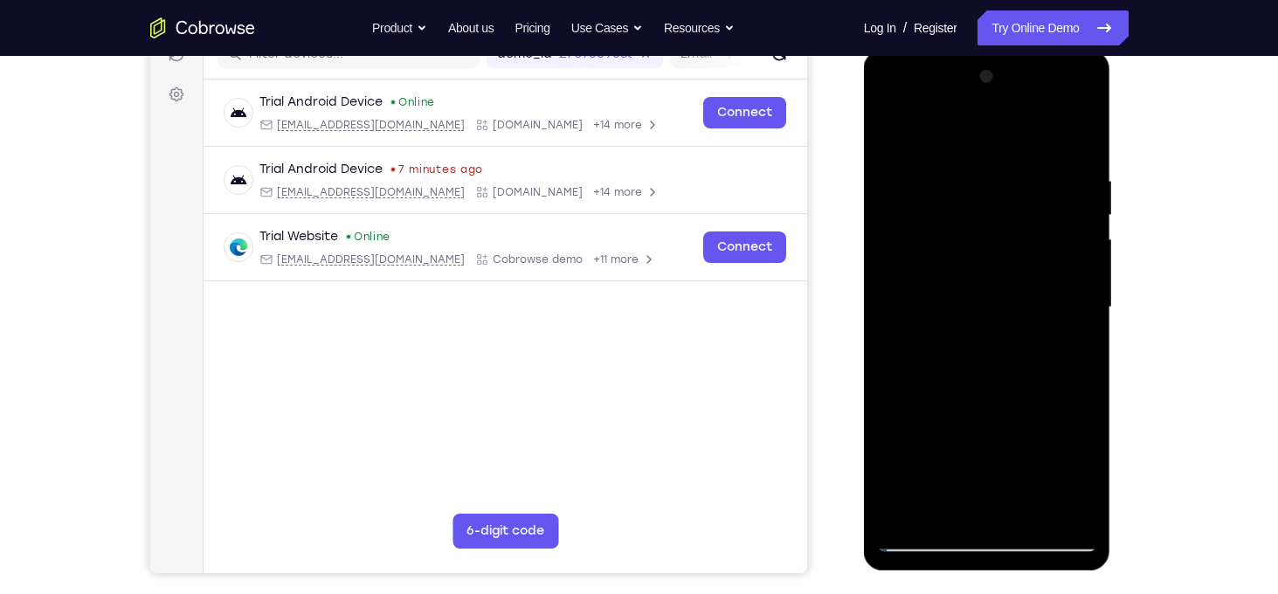
drag, startPoint x: 993, startPoint y: 417, endPoint x: 1028, endPoint y: 194, distance: 225.7
click at [1028, 194] on div at bounding box center [987, 307] width 220 height 489
drag, startPoint x: 1002, startPoint y: 374, endPoint x: 1023, endPoint y: 163, distance: 212.5
click at [1023, 163] on div at bounding box center [987, 307] width 220 height 489
drag, startPoint x: 988, startPoint y: 412, endPoint x: 1004, endPoint y: 183, distance: 228.6
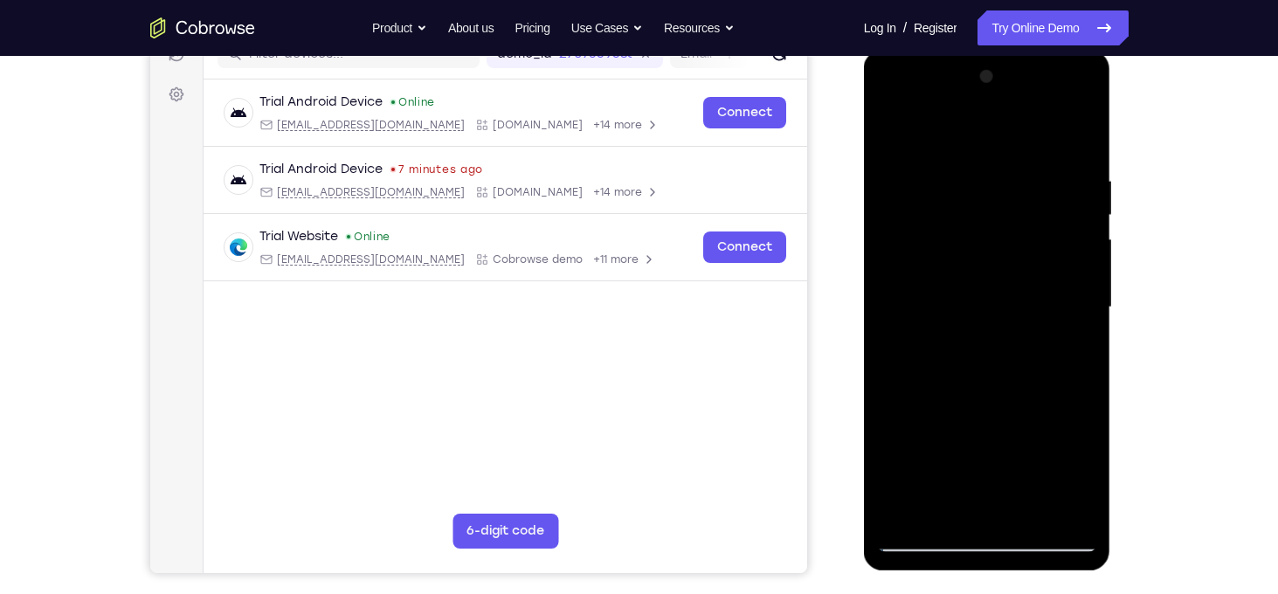
click at [1004, 183] on div at bounding box center [987, 307] width 220 height 489
drag, startPoint x: 1010, startPoint y: 370, endPoint x: 1035, endPoint y: 133, distance: 238.9
click at [1035, 133] on div at bounding box center [987, 307] width 220 height 489
drag, startPoint x: 995, startPoint y: 405, endPoint x: 1015, endPoint y: 135, distance: 270.7
click at [1015, 135] on div at bounding box center [987, 307] width 220 height 489
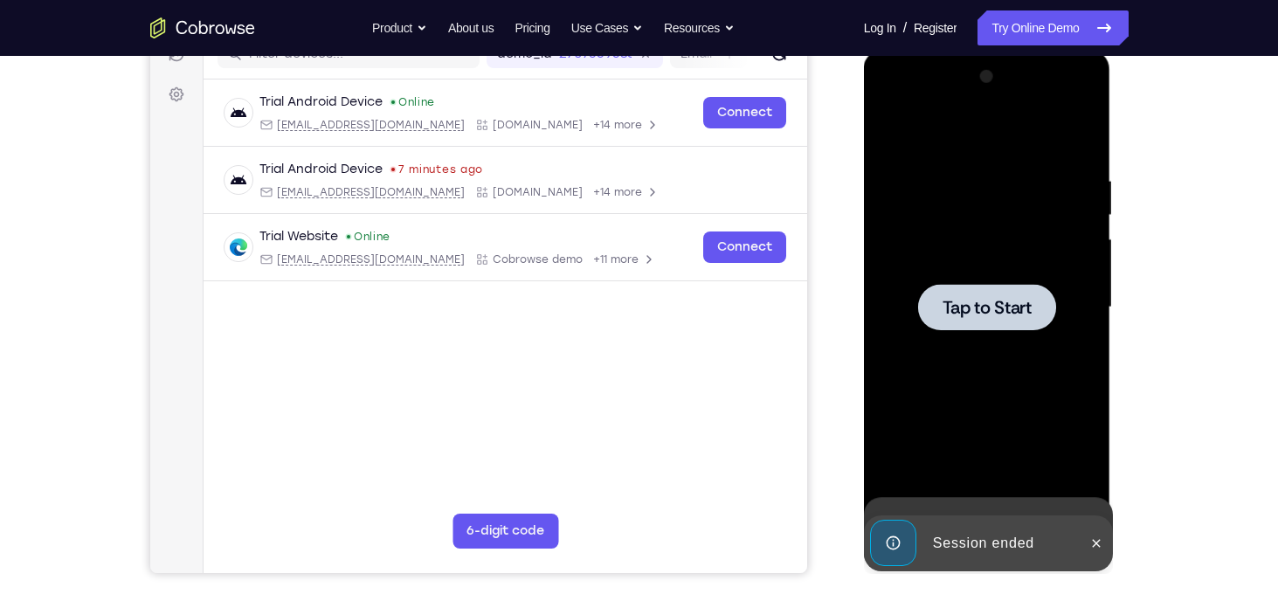
click at [946, 513] on div at bounding box center [987, 307] width 220 height 489
